Goal: Task Accomplishment & Management: Complete application form

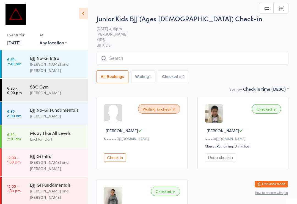
scroll to position [114, 0]
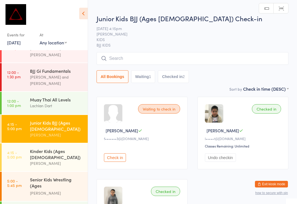
click at [271, 60] on input "search" at bounding box center [193, 58] width 192 height 13
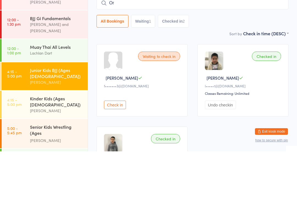
type input "O"
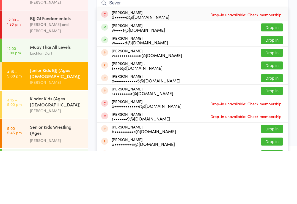
type input "Sever"
click at [279, 76] on button "Drop in" at bounding box center [272, 80] width 22 height 8
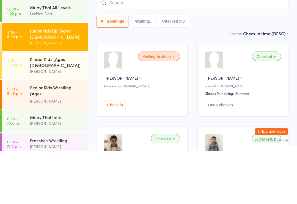
scroll to position [160, 0]
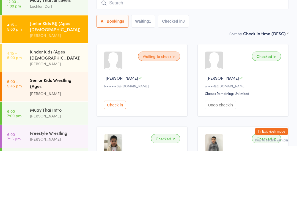
click at [74, 143] on div "[PERSON_NAME]" at bounding box center [56, 146] width 53 height 6
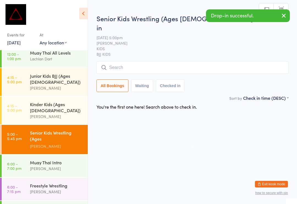
click at [165, 61] on input "search" at bounding box center [193, 67] width 192 height 13
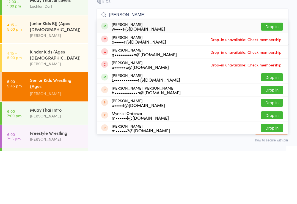
type input "[PERSON_NAME]"
click at [276, 75] on button "Drop in" at bounding box center [272, 79] width 22 height 8
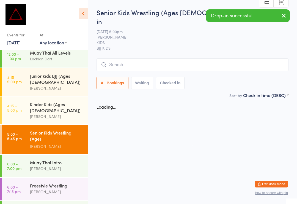
click at [260, 59] on input "search" at bounding box center [193, 64] width 192 height 13
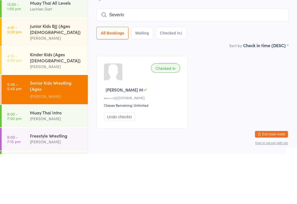
type input "Severin"
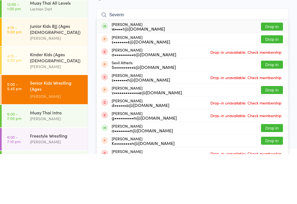
click at [278, 72] on button "Drop in" at bounding box center [272, 76] width 22 height 8
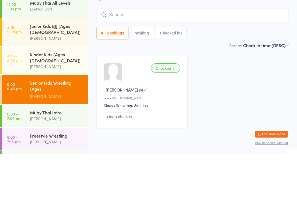
scroll to position [10, 0]
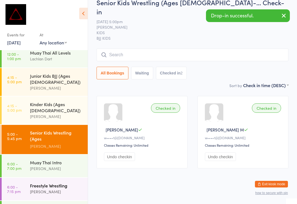
click at [67, 178] on div "Freestyle Wrestling [PERSON_NAME]" at bounding box center [59, 189] width 58 height 22
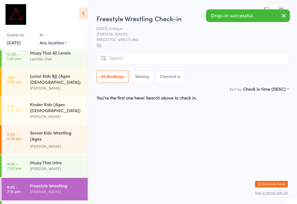
click at [264, 50] on div "Freestyle Wrestling Check-in [DATE] 6:00pm [PERSON_NAME] FREESTYLE WRESTLING BJ…" at bounding box center [193, 50] width 192 height 72
click at [270, 63] on input "search" at bounding box center [193, 58] width 192 height 13
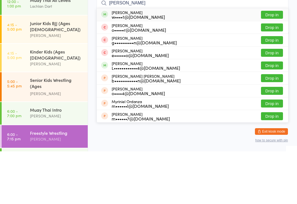
type input "[PERSON_NAME]"
click at [271, 63] on button "Drop in" at bounding box center [272, 67] width 22 height 8
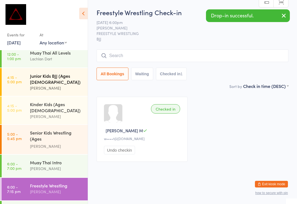
click at [62, 72] on div "Junior Kids BJJ (Ages [DEMOGRAPHIC_DATA]) [PERSON_NAME]" at bounding box center [59, 82] width 58 height 28
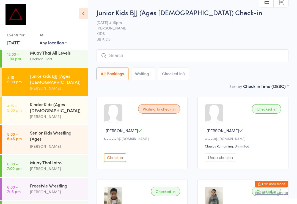
click at [277, 183] on button "Exit kiosk mode" at bounding box center [271, 184] width 33 height 7
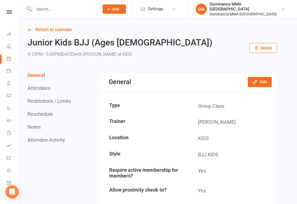
click at [47, 7] on input "text" at bounding box center [63, 9] width 63 height 8
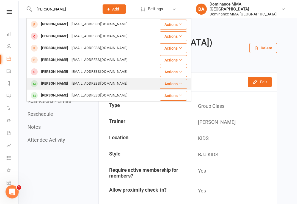
type input "Zhao"
click at [51, 80] on div "Valin Zhao" at bounding box center [54, 84] width 31 height 8
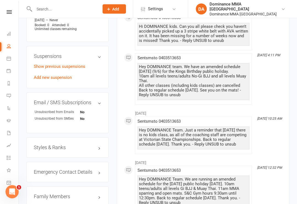
scroll to position [367, 0]
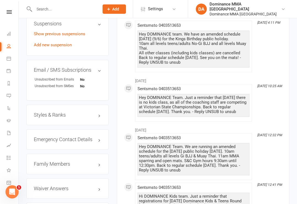
click at [49, 161] on h3 "Family Members" at bounding box center [67, 164] width 67 height 6
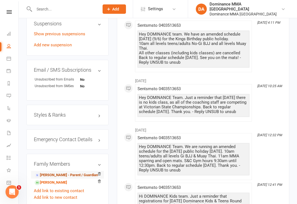
click at [51, 172] on link "Emma Liu - Parent / Guardian" at bounding box center [66, 175] width 63 height 6
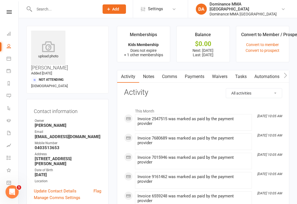
click at [222, 75] on link "Waivers" at bounding box center [219, 76] width 23 height 13
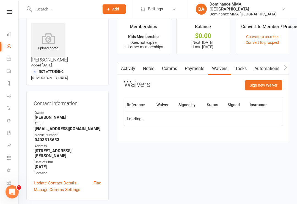
scroll to position [9, 0]
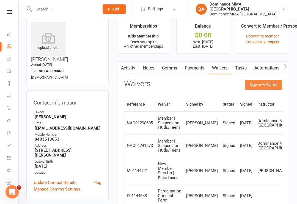
click at [267, 83] on button "Sign new Waiver" at bounding box center [263, 85] width 37 height 10
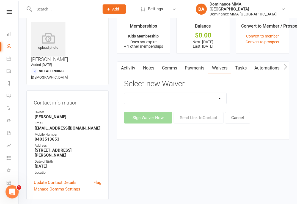
click at [219, 99] on select "Member | Cancellation | Adults Member | Cancellation | Kids/Teens Member | Inju…" at bounding box center [175, 98] width 102 height 11
select select "7290"
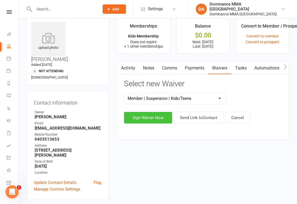
click at [142, 118] on button "Sign Waiver Now" at bounding box center [148, 118] width 48 height 12
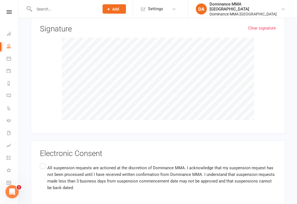
scroll to position [781, 0]
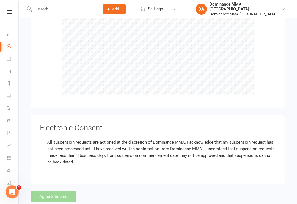
click at [41, 137] on label "All suspension requests are actioned at the discretion of Dominance MMA. I ackn…" at bounding box center [158, 152] width 236 height 31
click at [41, 137] on input "All suspension requests are actioned at the discretion of Dominance MMA. I ackn…" at bounding box center [42, 137] width 4 height 0
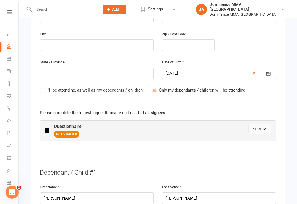
click at [261, 124] on button "Start" at bounding box center [260, 129] width 23 height 10
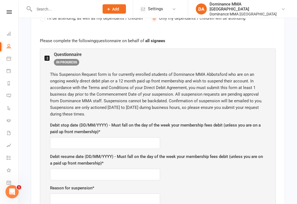
scroll to position [312, 0]
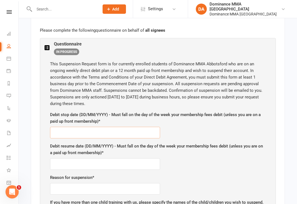
click at [112, 127] on input "text" at bounding box center [105, 133] width 110 height 12
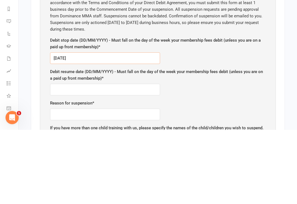
type input "18/09/2025"
click at [89, 158] on input "text" at bounding box center [105, 164] width 110 height 12
type input "06/10/2025"
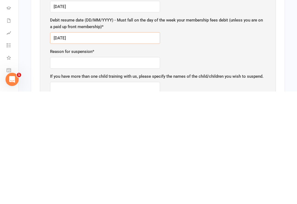
scroll to position [328, 0]
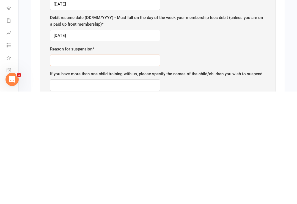
click at [95, 167] on input "text" at bounding box center [105, 173] width 110 height 12
click at [202, 183] on div "If you have more than one child training with us, please specify the names of t…" at bounding box center [158, 193] width 216 height 20
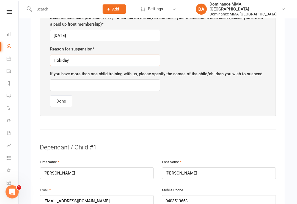
click at [89, 55] on input "Hokiday" at bounding box center [105, 61] width 110 height 12
click at [88, 55] on input "Hokiday" at bounding box center [105, 61] width 110 height 12
type input "Holiday"
click at [60, 95] on button "Done" at bounding box center [61, 101] width 22 height 12
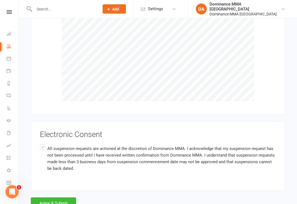
scroll to position [781, 0]
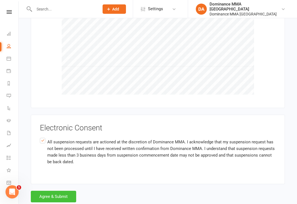
click at [52, 190] on button "Agree & Submit" at bounding box center [53, 196] width 45 height 12
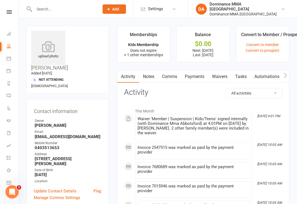
click at [47, 7] on input "text" at bounding box center [63, 9] width 63 height 8
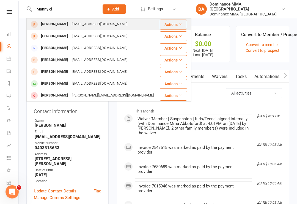
type input "Manny el"
click at [58, 24] on div "Manny Elounakais" at bounding box center [54, 24] width 31 height 8
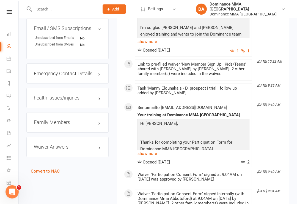
scroll to position [316, 0]
click at [51, 119] on h3 "Family Members" at bounding box center [67, 122] width 67 height 6
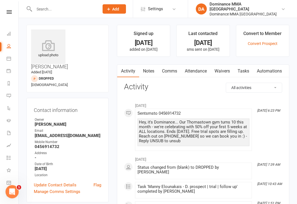
scroll to position [0, 0]
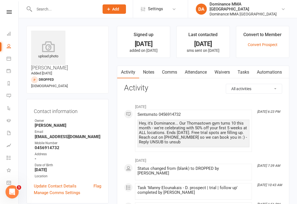
click at [222, 69] on link "Waivers" at bounding box center [222, 72] width 23 height 13
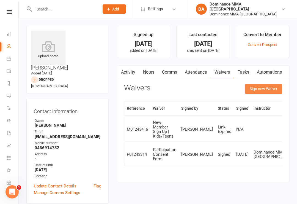
click at [265, 87] on button "Sign new Waiver" at bounding box center [263, 89] width 37 height 10
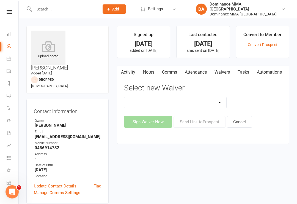
click at [218, 100] on select "Member | Cancellation | Adults Member | Injury Report Form (FOH staff use only)…" at bounding box center [175, 102] width 102 height 11
select select "135"
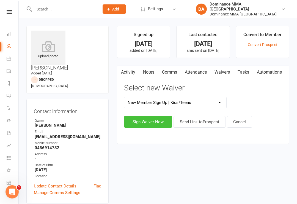
click at [147, 117] on button "Sign Waiver Now" at bounding box center [148, 122] width 48 height 12
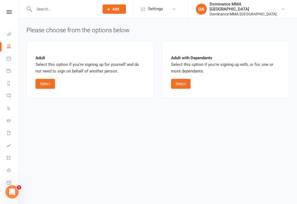
click at [47, 77] on div "Adult Select this option if you're signing up for yourself and do not need to s…" at bounding box center [90, 69] width 109 height 38
click at [47, 79] on button "Select" at bounding box center [46, 84] width 20 height 10
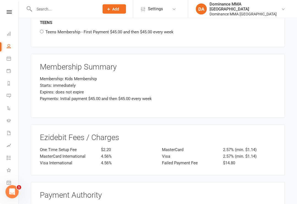
scroll to position [449, 0]
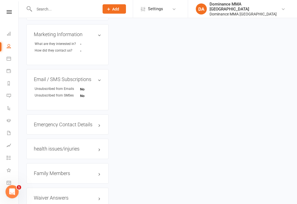
scroll to position [278, 0]
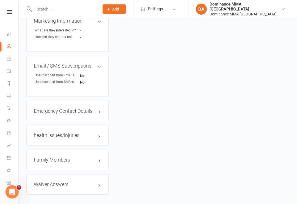
click at [48, 203] on link "Convert to NAC" at bounding box center [45, 208] width 29 height 5
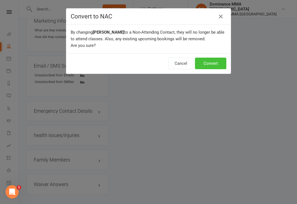
click at [207, 65] on button "Convert" at bounding box center [210, 64] width 31 height 12
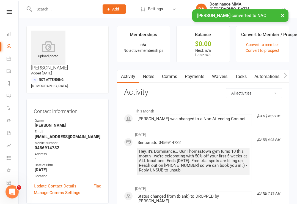
click at [229, 72] on link "Waivers" at bounding box center [219, 76] width 23 height 13
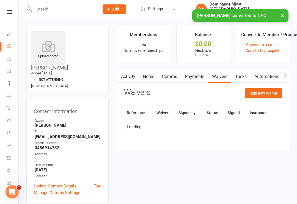
click at [245, 75] on link "Tasks" at bounding box center [241, 76] width 19 height 13
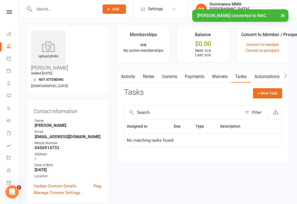
click at [223, 76] on link "Waivers" at bounding box center [219, 76] width 23 height 13
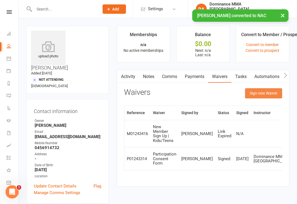
click at [269, 90] on button "Sign new Waiver" at bounding box center [263, 93] width 37 height 10
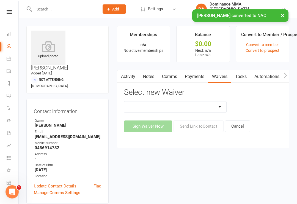
click at [219, 104] on select "Member | Cancellation | Adults Member | Cancellation | Kids/Teens Member | Inju…" at bounding box center [175, 106] width 102 height 11
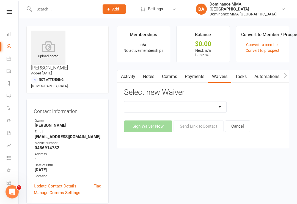
select select "135"
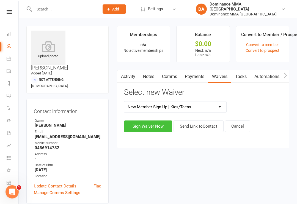
click at [139, 124] on button "Sign Waiver Now" at bounding box center [148, 126] width 48 height 12
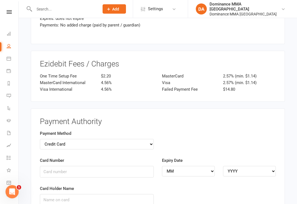
scroll to position [979, 0]
click at [151, 138] on select "Credit Card Bank Account" at bounding box center [97, 143] width 114 height 10
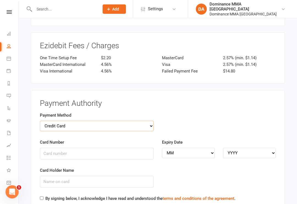
scroll to position [1000, 0]
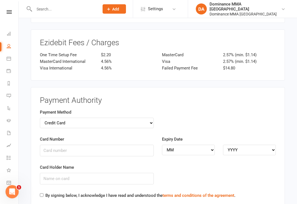
click at [107, 145] on div "Card Number" at bounding box center [97, 150] width 122 height 28
click at [116, 145] on input "Card Number" at bounding box center [97, 151] width 114 height 12
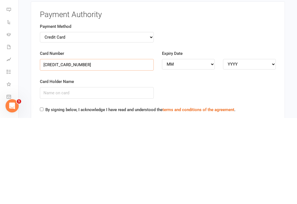
type input "4065890023811951"
click at [181, 145] on select "MM 01 02 03 04 05 06 07 08 09 10 11 12" at bounding box center [188, 150] width 53 height 10
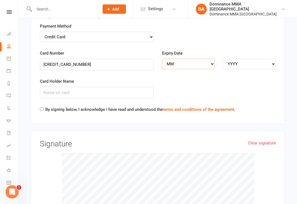
select select "09"
click at [253, 59] on select "YYYY 2025 2026 2027 2028 2029 2030 2031 2032 2033 2034" at bounding box center [249, 64] width 53 height 10
select select "2027"
click at [95, 87] on input "Card Holder Name" at bounding box center [97, 93] width 114 height 12
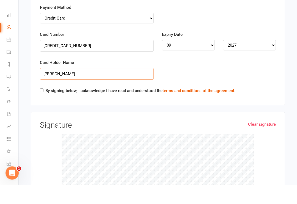
type input "Emmanuel Leounakis"
click at [49, 106] on label "By signing below, I acknowledge I have read and understood the terms and condit…" at bounding box center [140, 109] width 190 height 7
click at [43, 107] on input "By signing below, I acknowledge I have read and understood the terms and condit…" at bounding box center [42, 109] width 4 height 4
checkbox input "true"
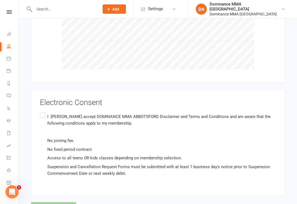
scroll to position [1259, 0]
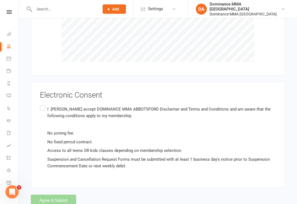
click at [47, 104] on label "I Manny Elounakais accept DOMINANCE MMA ABBOTSFORD Disclaimer and Terms and Con…" at bounding box center [158, 137] width 236 height 67
click at [43, 104] on input "I Manny Elounakais accept DOMINANCE MMA ABBOTSFORD Disclaimer and Terms and Con…" at bounding box center [42, 104] width 4 height 0
click at [52, 194] on button "Agree & Submit" at bounding box center [53, 200] width 45 height 12
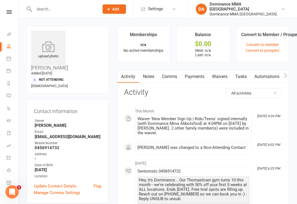
click at [46, 9] on input "text" at bounding box center [63, 9] width 63 height 8
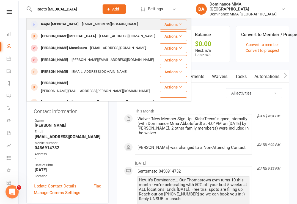
type input "Ragto muse"
click at [56, 23] on div "Ragto Muse" at bounding box center [59, 24] width 41 height 8
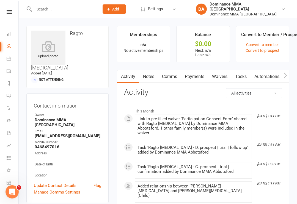
click at [224, 77] on link "Waivers" at bounding box center [219, 76] width 23 height 13
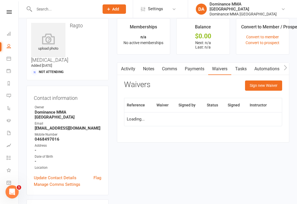
scroll to position [9, 0]
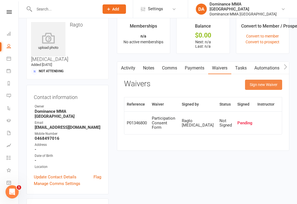
click at [268, 83] on button "Sign new Waiver" at bounding box center [263, 85] width 37 height 10
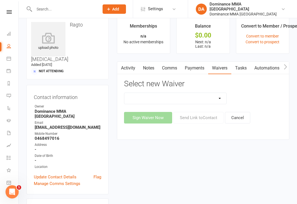
click at [217, 94] on select "Member | Cancellation | Adults Member | Cancellation | Kids/Teens Member | Inju…" at bounding box center [175, 98] width 102 height 11
select select "45"
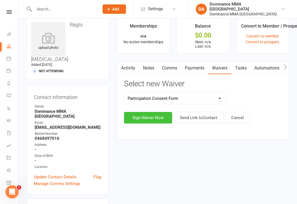
click at [142, 118] on button "Sign Waiver Now" at bounding box center [148, 118] width 48 height 12
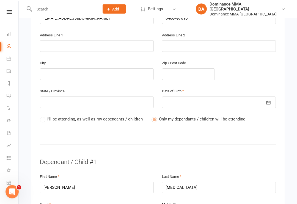
scroll to position [195, 0]
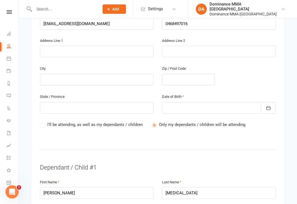
click at [205, 102] on div at bounding box center [219, 108] width 114 height 12
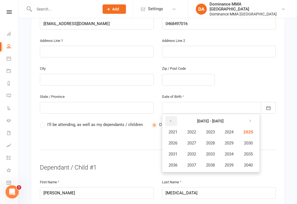
click at [172, 119] on icon "button" at bounding box center [171, 121] width 4 height 4
click at [175, 116] on button "button" at bounding box center [171, 121] width 12 height 10
click at [174, 116] on button "button" at bounding box center [171, 121] width 12 height 10
click at [251, 119] on icon "button" at bounding box center [249, 121] width 4 height 4
click at [233, 138] on button "1989" at bounding box center [229, 143] width 18 height 10
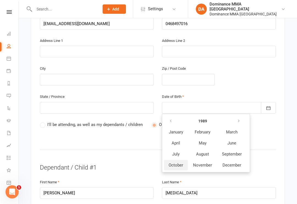
click at [184, 160] on button "October" at bounding box center [176, 165] width 24 height 10
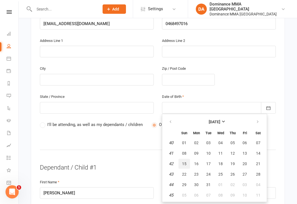
click at [187, 159] on button "15" at bounding box center [185, 164] width 12 height 10
type input "15 Oct 1989"
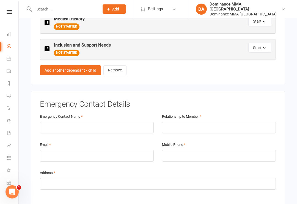
scroll to position [516, 0]
click at [103, 122] on input "text" at bounding box center [97, 128] width 114 height 12
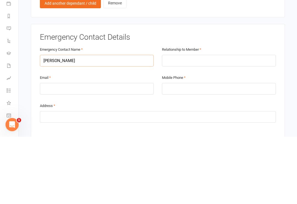
type input "Mohamed adam"
click at [216, 122] on input "text" at bounding box center [219, 128] width 114 height 12
type input "Father"
click at [208, 150] on input "tel" at bounding box center [219, 156] width 114 height 12
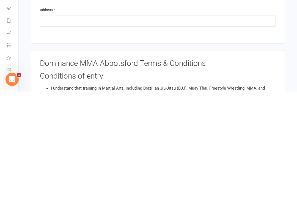
scroll to position [567, 0]
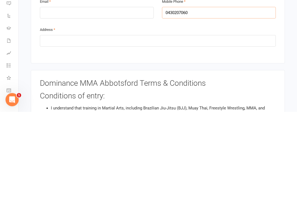
type input "0430207060"
click at [111, 127] on input "text" at bounding box center [158, 133] width 236 height 12
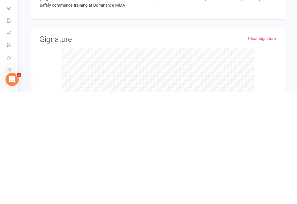
scroll to position [753, 0]
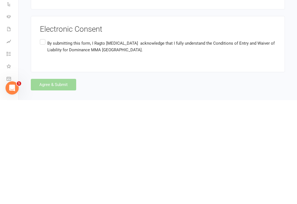
type input "azane@live.com.au"
click at [43, 142] on label "By submitting this form, I Ragto Muse acknowledge that I fully understand the C…" at bounding box center [158, 150] width 236 height 17
click at [43, 142] on input "By submitting this form, I Ragto Muse acknowledge that I fully understand the C…" at bounding box center [42, 142] width 4 height 0
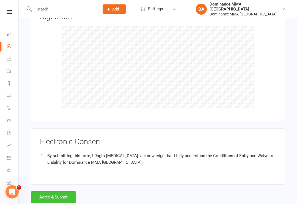
click at [66, 191] on button "Agree & Submit" at bounding box center [53, 197] width 45 height 12
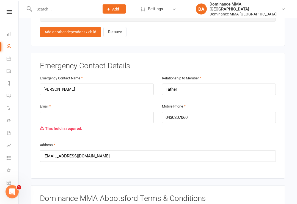
scroll to position [554, 0]
click at [101, 111] on input "email" at bounding box center [97, 117] width 114 height 12
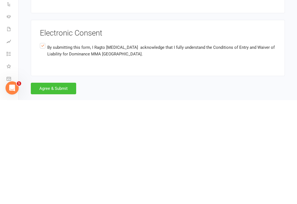
type input "azane@live.com.au"
click at [66, 186] on button "Agree & Submit" at bounding box center [53, 192] width 45 height 12
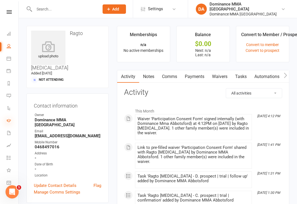
click at [10, 120] on icon at bounding box center [9, 120] width 4 height 4
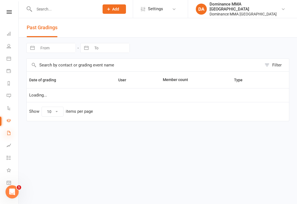
click at [10, 134] on icon at bounding box center [9, 132] width 4 height 4
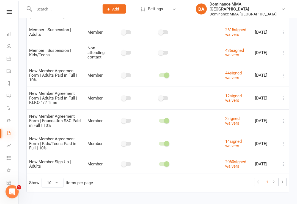
scroll to position [121, 0]
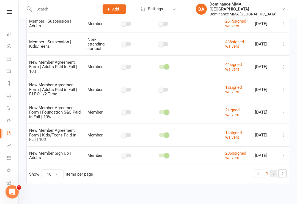
click at [276, 173] on link "2" at bounding box center [274, 173] width 7 height 8
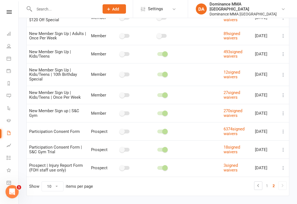
scroll to position [83, 0]
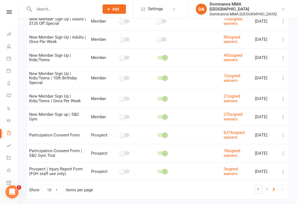
click at [282, 119] on icon at bounding box center [284, 117] width 6 height 6
click at [48, 110] on span "https://app.clubworx.com/s/qIUeYPmS" at bounding box center [59, 112] width 33 height 5
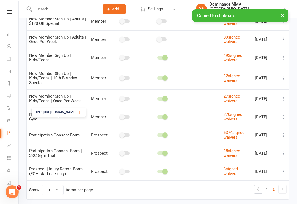
click at [54, 110] on span "https://app.clubworx.com/s/qIUeYPmS" at bounding box center [59, 112] width 33 height 5
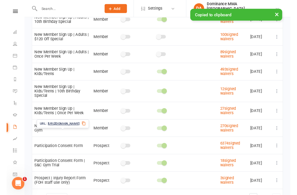
scroll to position [0, 0]
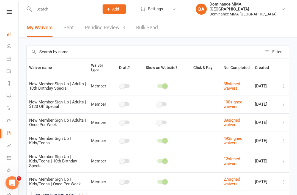
click at [9, 30] on link "Dashboard" at bounding box center [13, 34] width 12 height 12
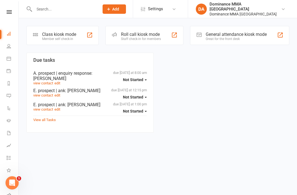
click at [56, 37] on div "Member self check-in" at bounding box center [59, 39] width 34 height 4
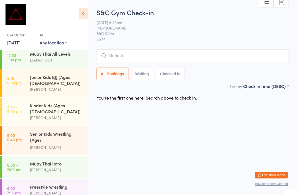
scroll to position [160, 0]
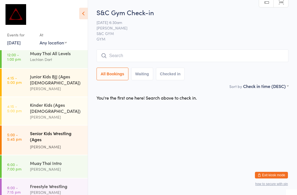
click at [44, 130] on div "Senior Kids Wrestling (Ages 9-13)" at bounding box center [56, 136] width 53 height 13
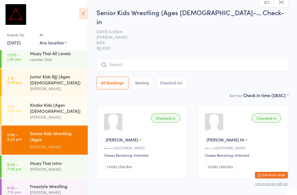
click at [230, 62] on input "search" at bounding box center [193, 64] width 192 height 13
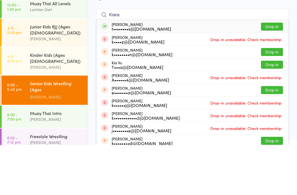
type input "Kiara"
click at [276, 72] on button "Drop in" at bounding box center [272, 76] width 22 height 8
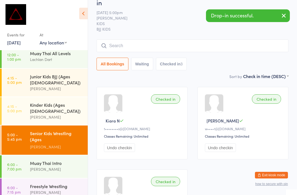
click at [181, 42] on input "search" at bounding box center [193, 45] width 192 height 13
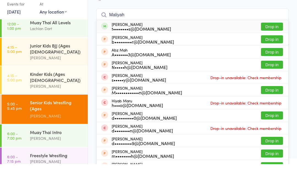
type input "Maliyah"
click at [273, 53] on button "Drop in" at bounding box center [272, 57] width 22 height 8
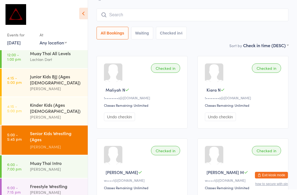
click at [135, 11] on input "search" at bounding box center [193, 15] width 192 height 13
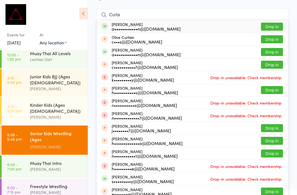
type input "Curta"
click at [149, 58] on div "Curtis Black c•••••••••••7@gmail.com Drop in" at bounding box center [193, 64] width 192 height 12
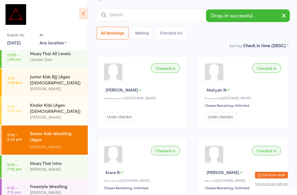
click at [123, 9] on input "search" at bounding box center [193, 15] width 192 height 13
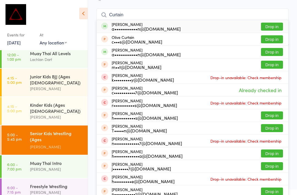
type input "Curtain"
click at [126, 52] on div "a••••••••••••n@gmail.com" at bounding box center [146, 54] width 69 height 4
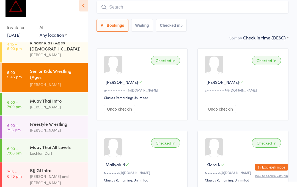
scroll to position [214, 0]
click at [36, 124] on div "Freestyle Wrestling [PERSON_NAME]" at bounding box center [59, 135] width 58 height 22
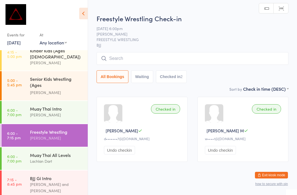
scroll to position [12, 0]
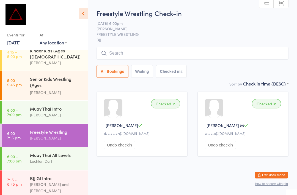
click at [245, 53] on input "search" at bounding box center [193, 53] width 192 height 13
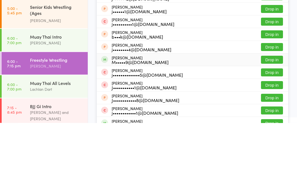
type input "Jordan"
click at [277, 128] on button "Drop in" at bounding box center [272, 132] width 22 height 8
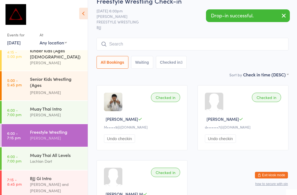
click at [31, 72] on div "Senior Kids Wrestling (Ages 9-13) David Hart" at bounding box center [59, 85] width 58 height 29
